Goal: Check status: Check status

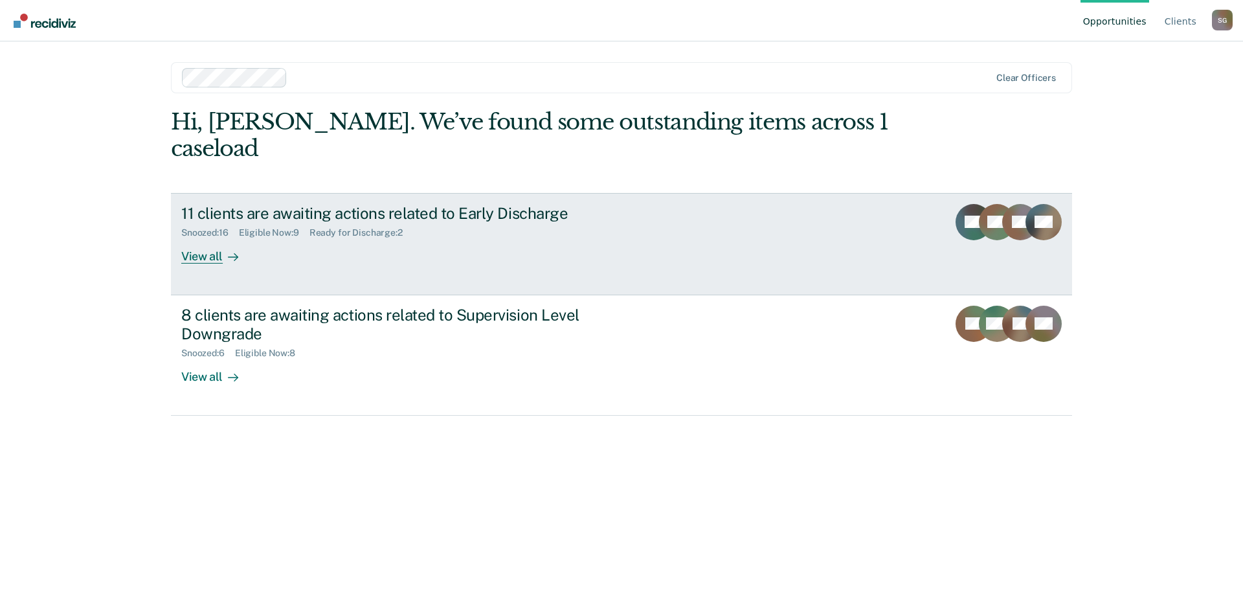
click at [369, 227] on div "Ready for Discharge : 2" at bounding box center [361, 232] width 104 height 11
